Goal: Check status: Check status

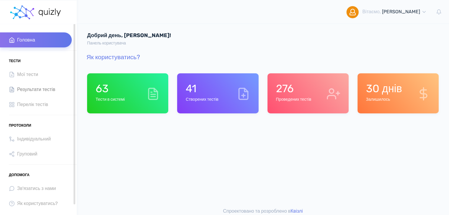
click at [29, 87] on span "Результати тестів" at bounding box center [36, 90] width 38 height 8
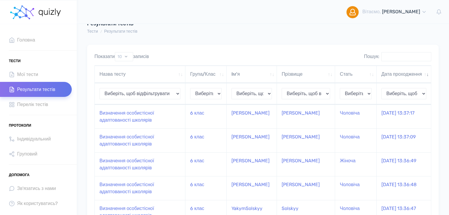
scroll to position [24, 0]
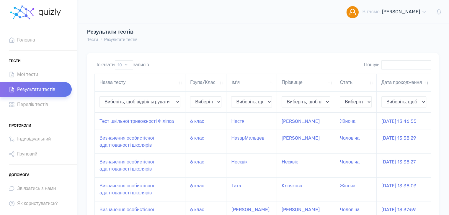
scroll to position [3, 0]
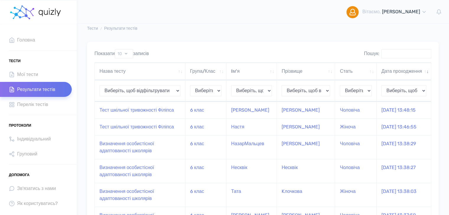
scroll to position [3, 0]
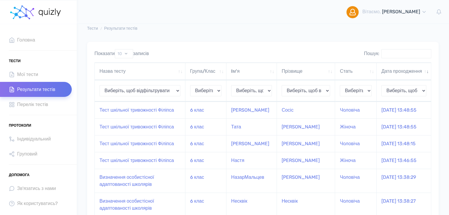
scroll to position [3, 0]
